Goal: Task Accomplishment & Management: Manage account settings

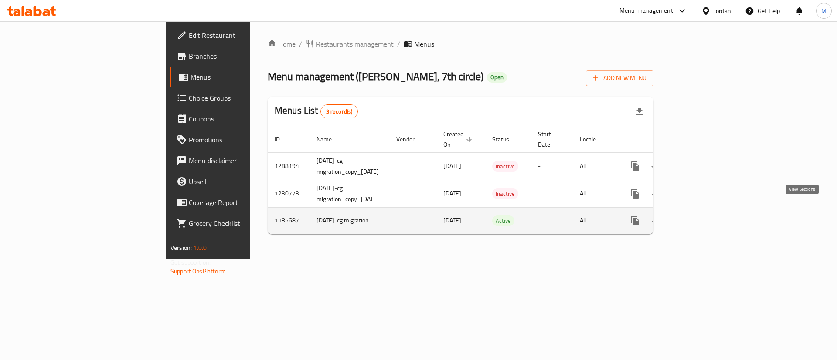
click at [708, 211] on link "enhanced table" at bounding box center [697, 221] width 21 height 21
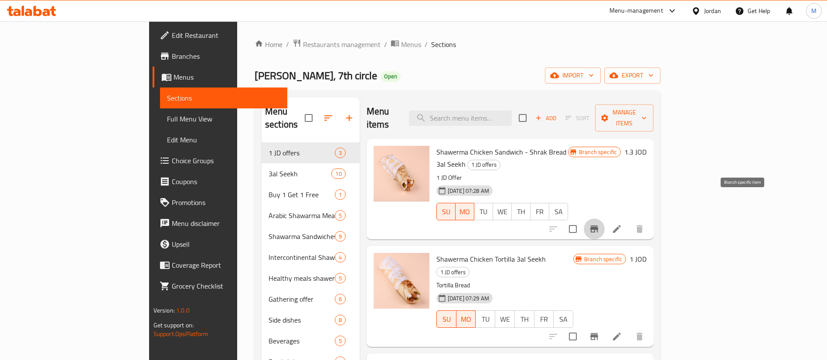
click at [598, 226] on icon "Branch-specific-item" at bounding box center [594, 229] width 8 height 7
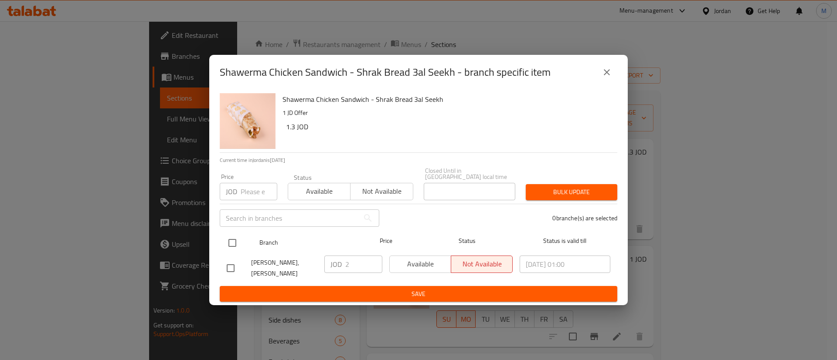
click at [222, 247] on div "Branch Price Status Status is valid till" at bounding box center [418, 243] width 397 height 22
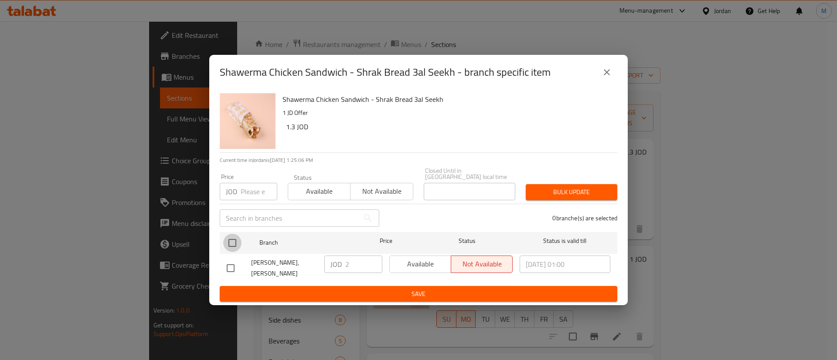
drag, startPoint x: 232, startPoint y: 246, endPoint x: 286, endPoint y: 258, distance: 55.7
click at [233, 245] on input "checkbox" at bounding box center [232, 243] width 18 height 18
checkbox input "true"
click at [408, 270] on span "Available" at bounding box center [420, 264] width 54 height 13
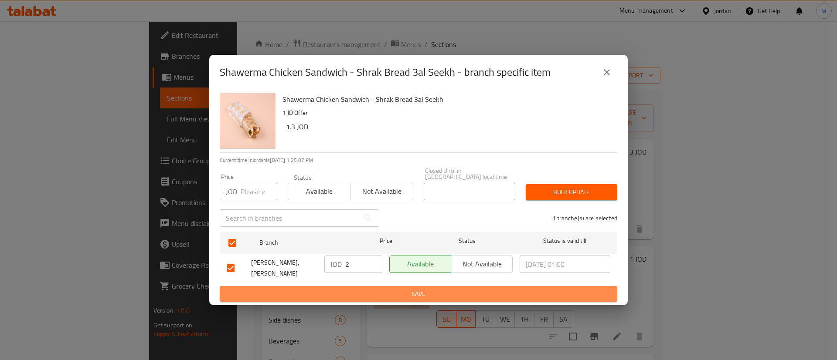
click at [414, 289] on span "Save" at bounding box center [419, 294] width 384 height 11
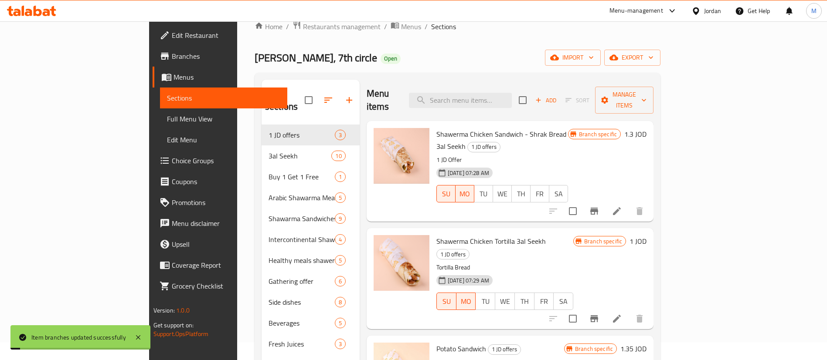
scroll to position [18, 0]
click at [605, 308] on button "Branch-specific-item" at bounding box center [594, 318] width 21 height 21
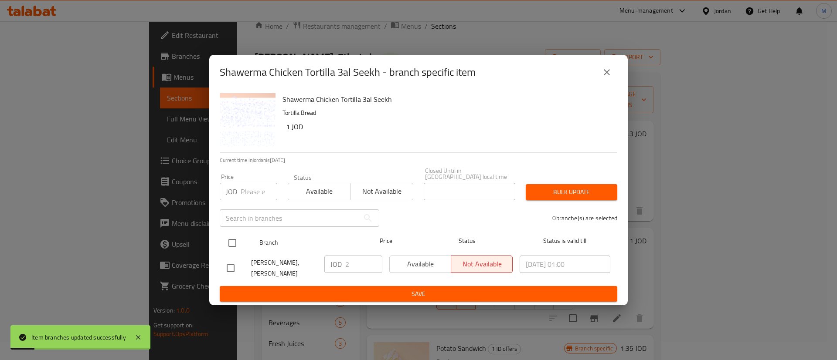
click at [224, 238] on input "checkbox" at bounding box center [232, 243] width 18 height 18
checkbox input "true"
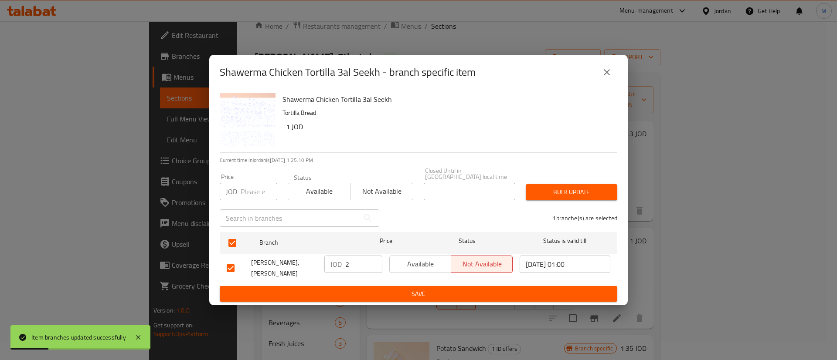
click at [407, 268] on span "Available" at bounding box center [420, 264] width 54 height 13
click at [402, 289] on span "Save" at bounding box center [419, 294] width 384 height 11
